Goal: Information Seeking & Learning: Learn about a topic

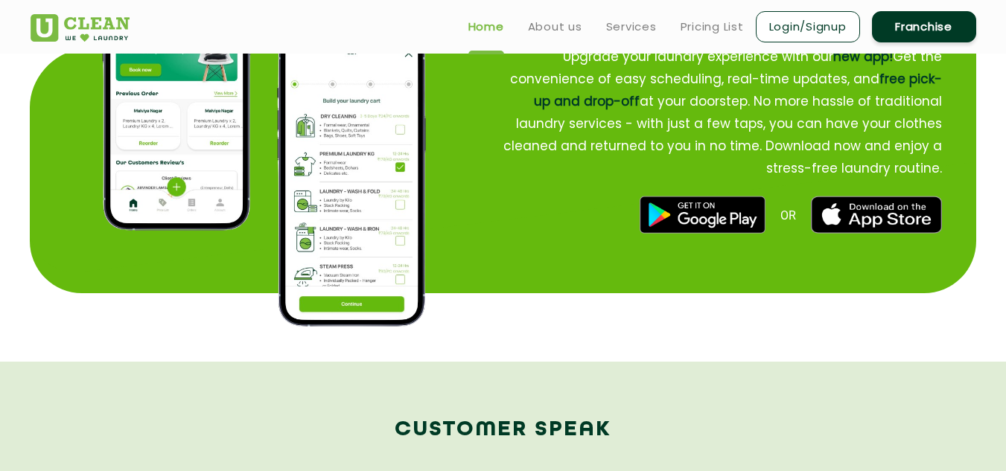
scroll to position [1730, 0]
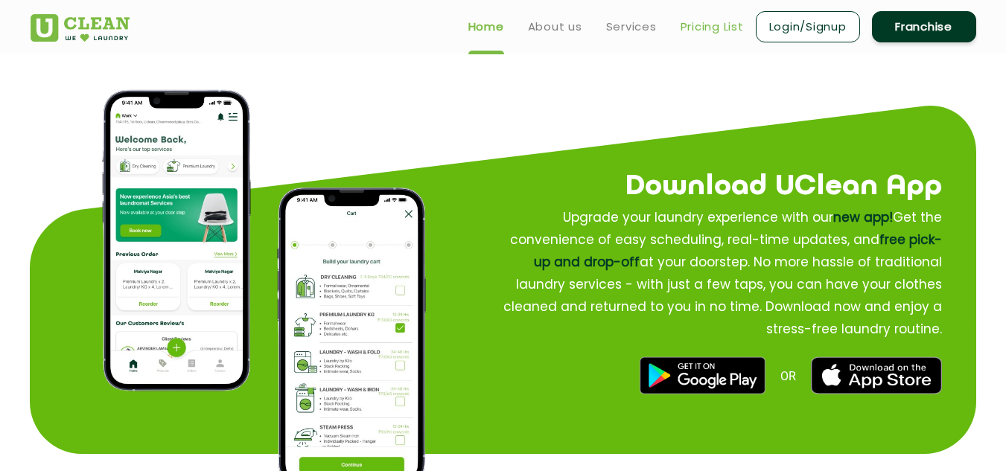
click at [703, 31] on link "Pricing List" at bounding box center [711, 27] width 63 height 18
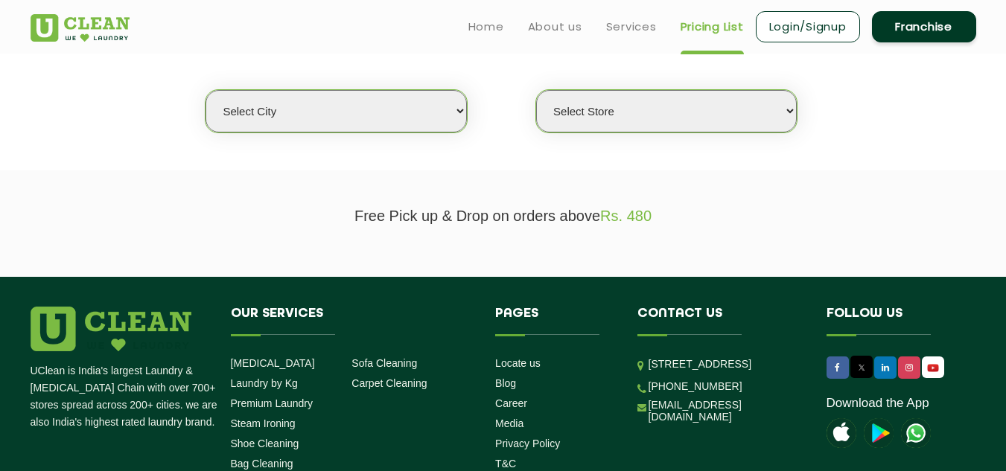
scroll to position [298, 0]
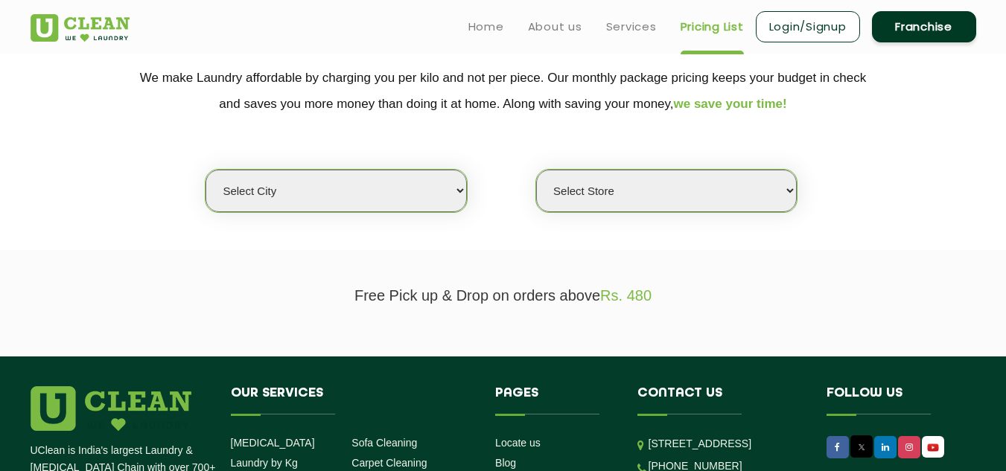
click at [329, 200] on select "Select city [GEOGRAPHIC_DATA] [GEOGRAPHIC_DATA] [GEOGRAPHIC_DATA] [GEOGRAPHIC_D…" at bounding box center [335, 191] width 261 height 42
select select "143"
click at [356, 185] on select "Select city [GEOGRAPHIC_DATA] [GEOGRAPHIC_DATA] [GEOGRAPHIC_DATA] [GEOGRAPHIC_D…" at bounding box center [335, 191] width 261 height 42
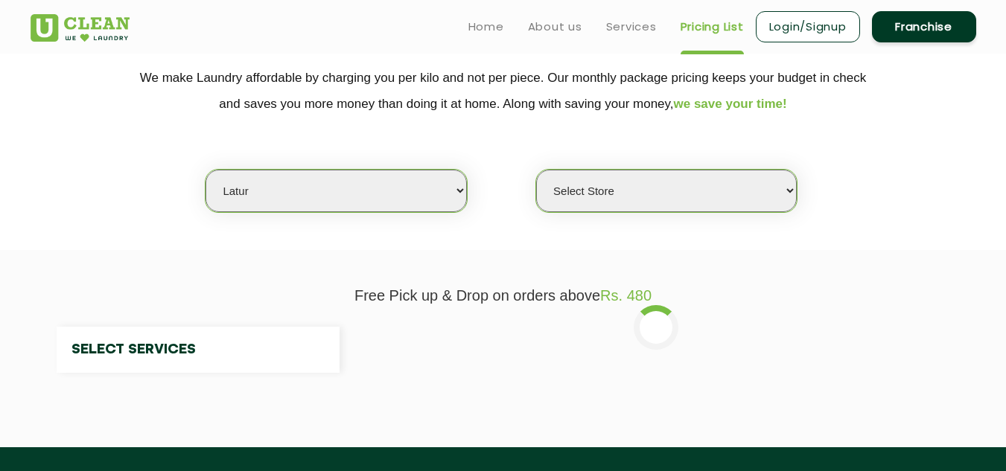
select select "0"
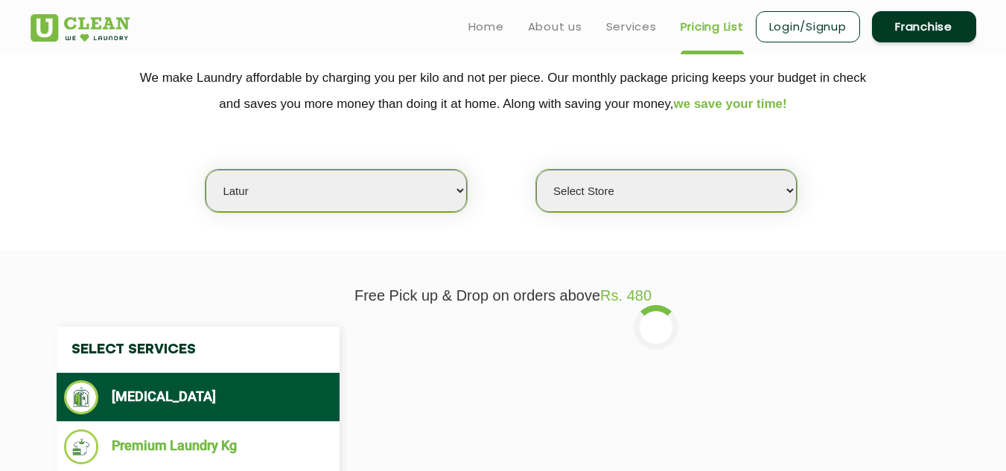
click at [367, 194] on select "Select city [GEOGRAPHIC_DATA] [GEOGRAPHIC_DATA] [GEOGRAPHIC_DATA] [GEOGRAPHIC_D…" at bounding box center [335, 191] width 261 height 42
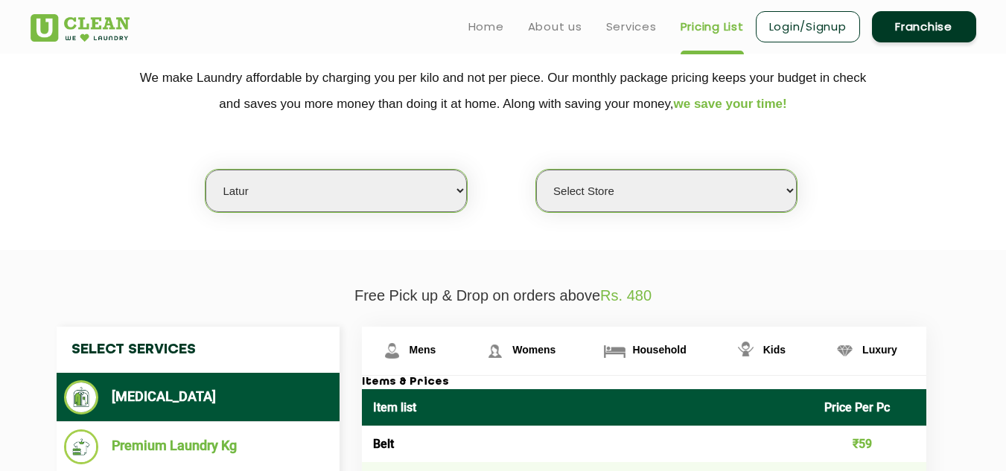
select select "1"
click at [205, 170] on select "Select city [GEOGRAPHIC_DATA] [GEOGRAPHIC_DATA] [GEOGRAPHIC_DATA] [GEOGRAPHIC_D…" at bounding box center [335, 191] width 261 height 42
click at [620, 188] on select "Select Store [GEOGRAPHIC_DATA] [GEOGRAPHIC_DATA] 2 [GEOGRAPHIC_DATA] [PERSON_NA…" at bounding box center [666, 191] width 261 height 42
select select "2"
click at [536, 170] on select "Select Store [GEOGRAPHIC_DATA] [GEOGRAPHIC_DATA] 2 [GEOGRAPHIC_DATA] [PERSON_NA…" at bounding box center [666, 191] width 261 height 42
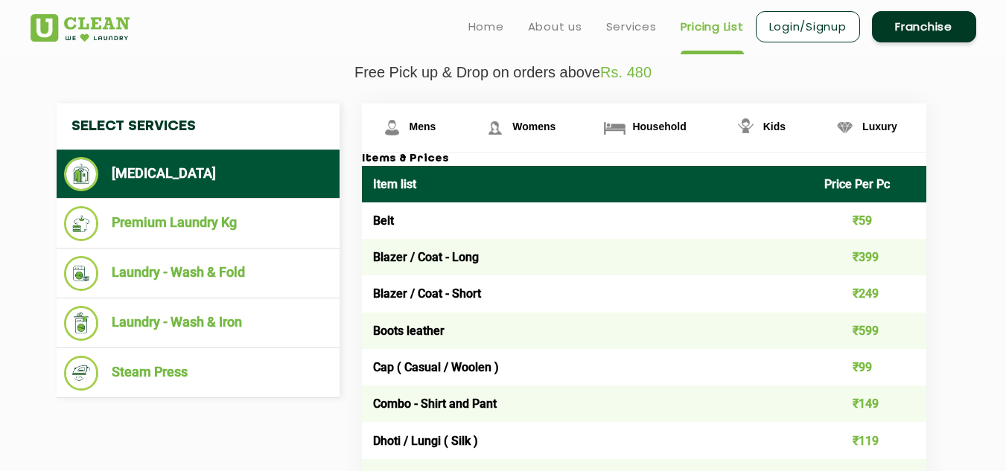
scroll to position [447, 0]
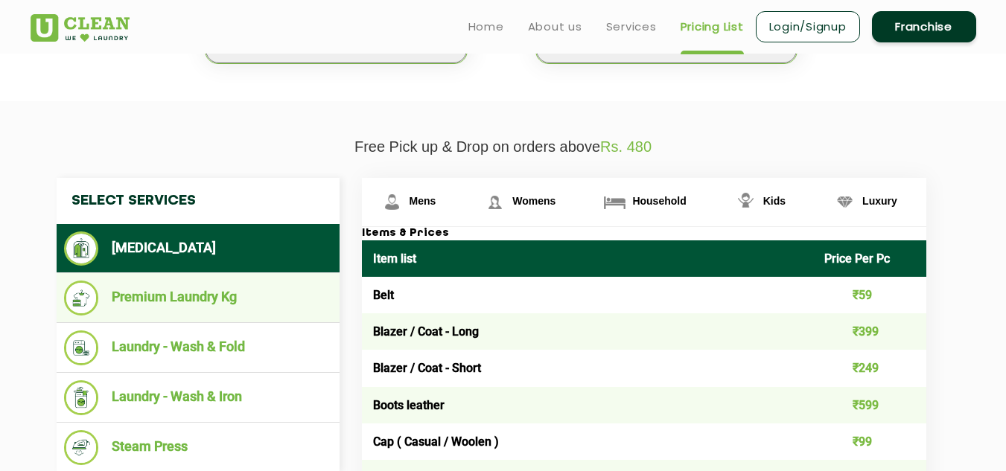
click at [307, 278] on ul "Premium Laundry Kg" at bounding box center [198, 298] width 283 height 50
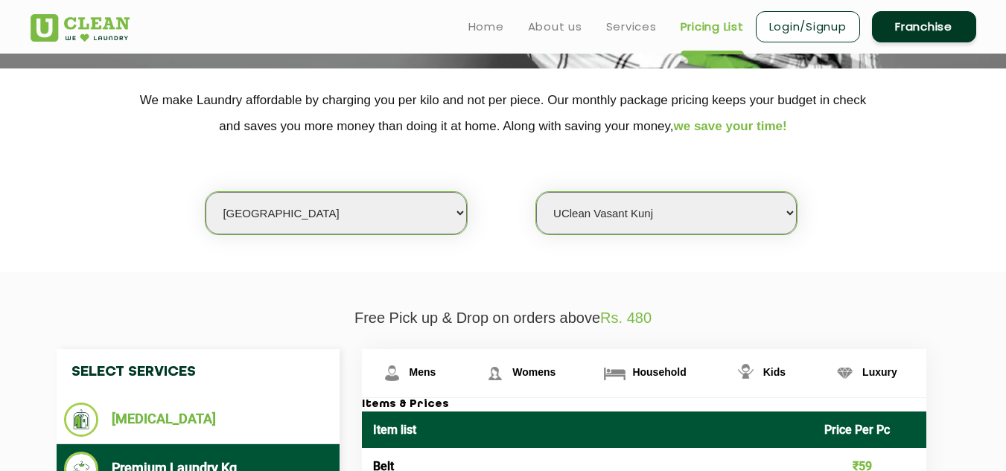
scroll to position [223, 0]
